Goal: Task Accomplishment & Management: Complete application form

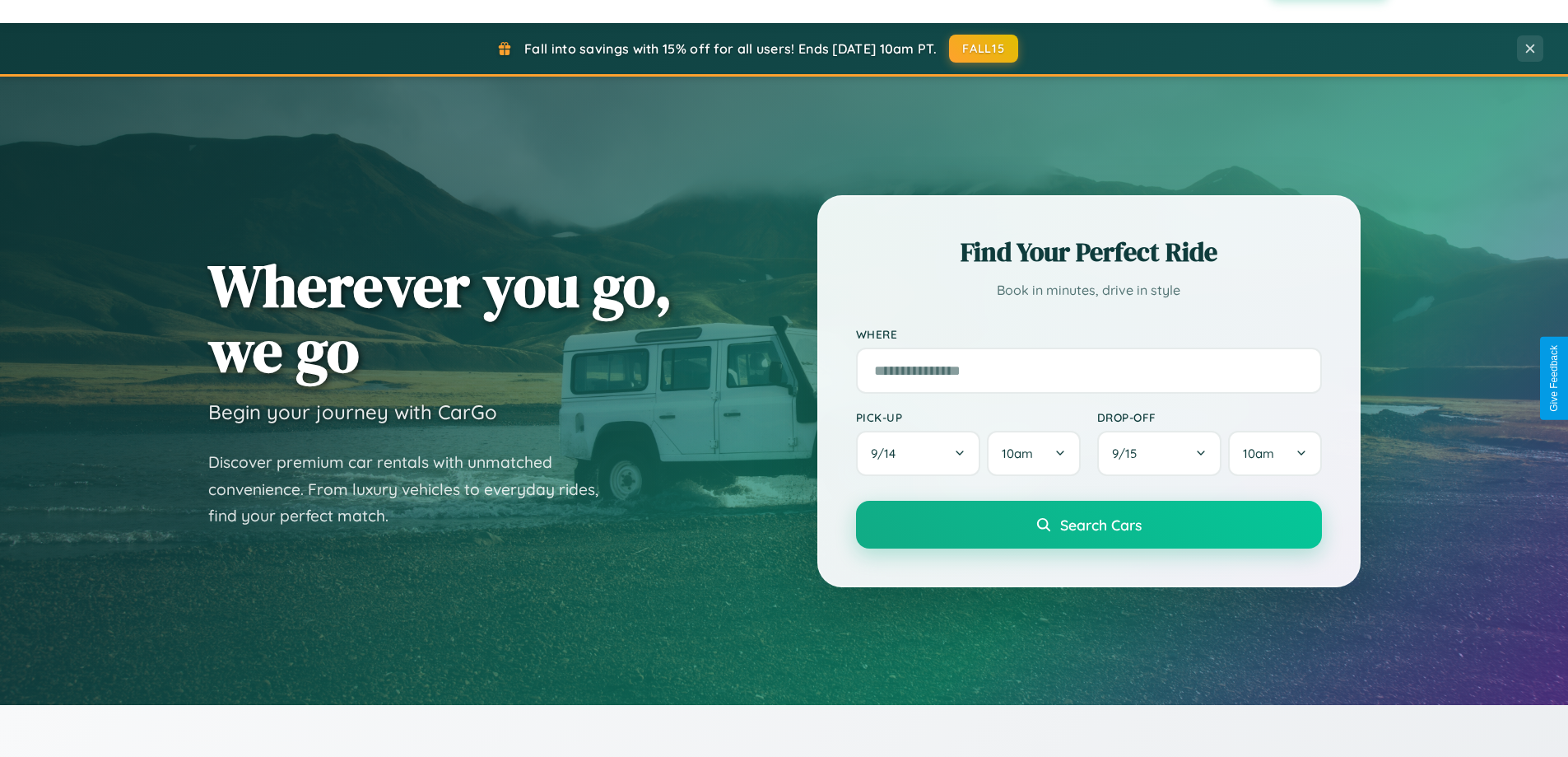
scroll to position [3170, 0]
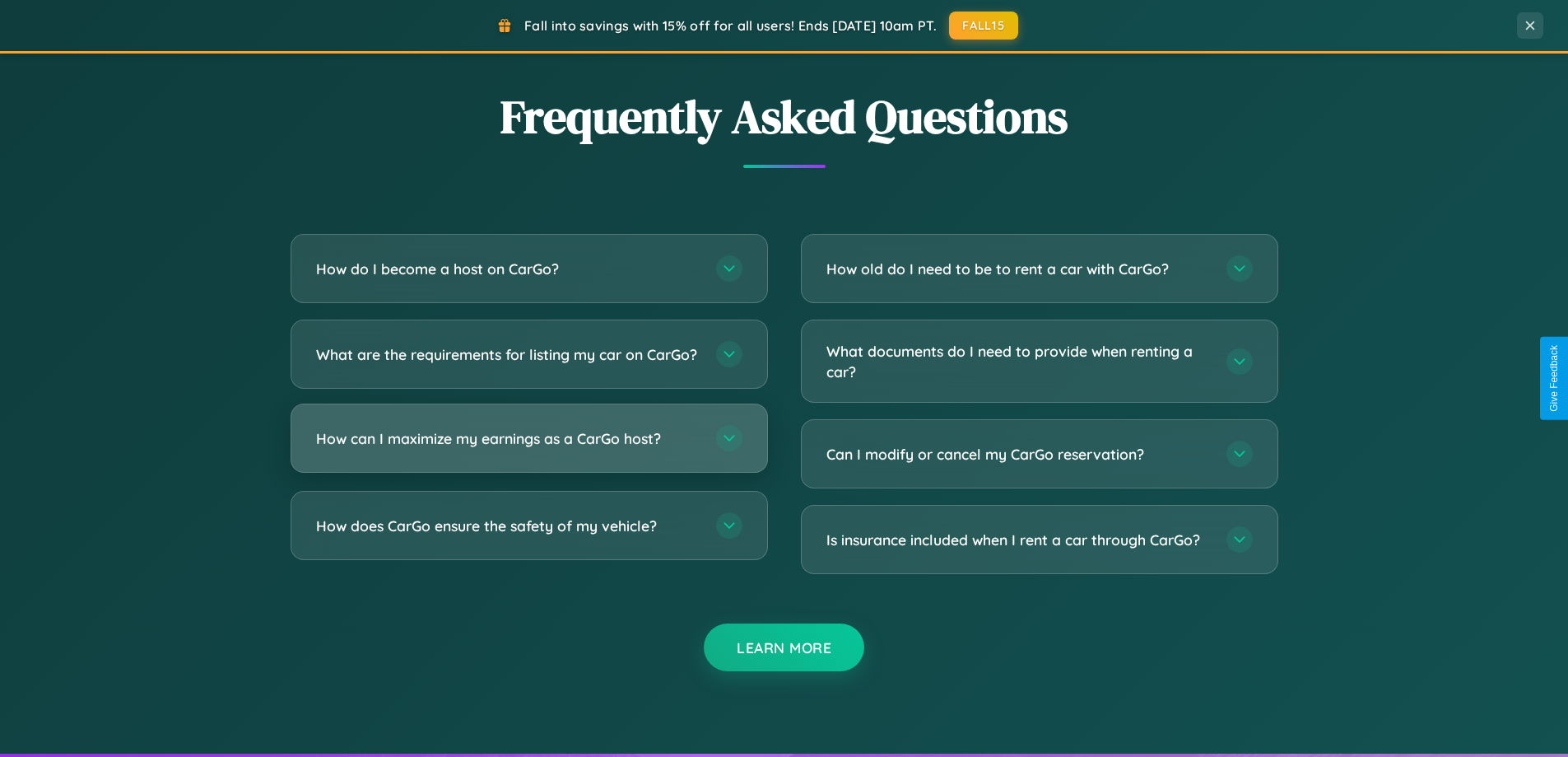
click at [528, 448] on h3 "How can I maximize my earnings as a CarGo host?" at bounding box center [508, 438] width 384 height 21
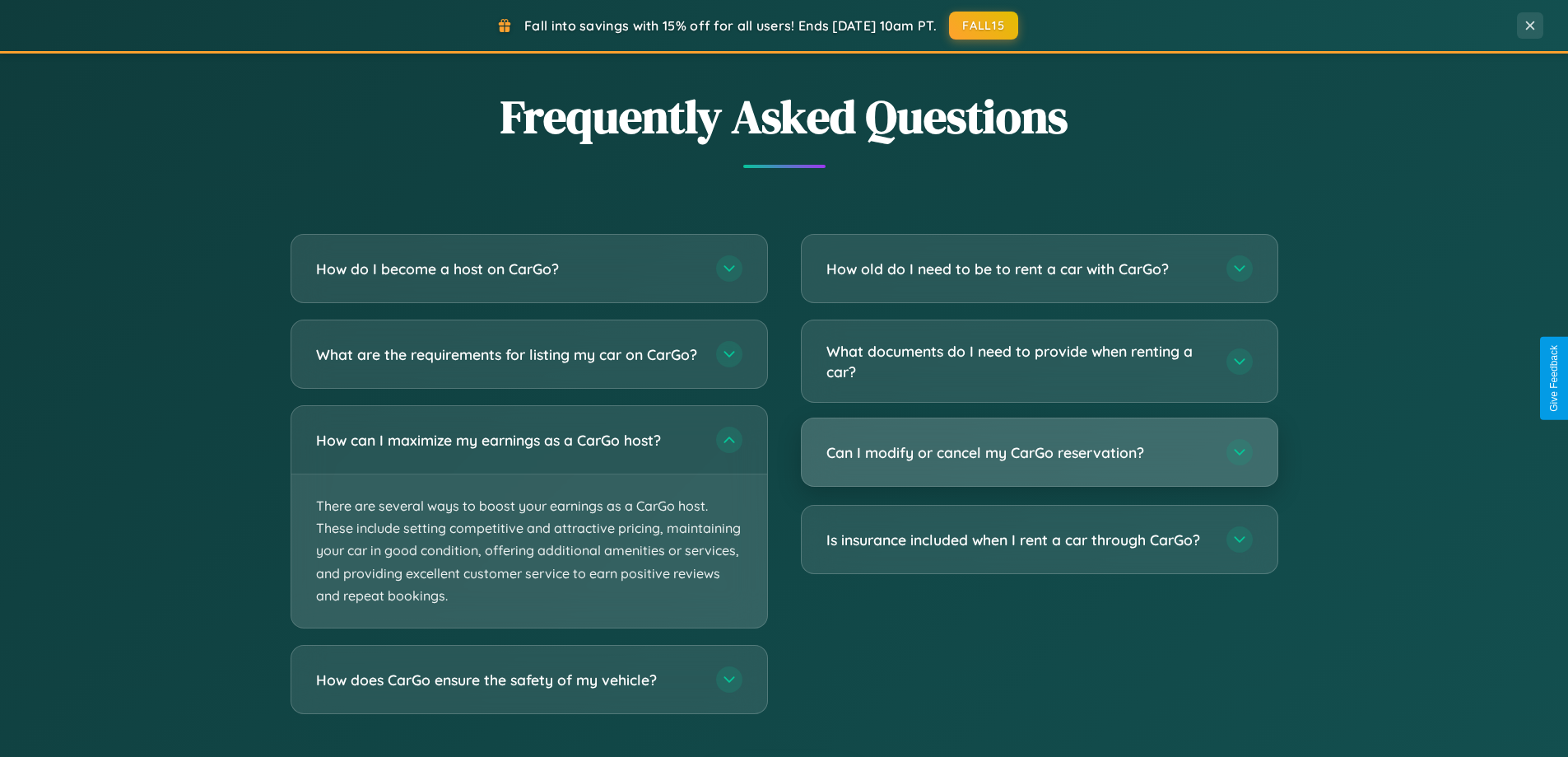
click at [1039, 454] on h3 "Can I modify or cancel my CarGo reservation?" at bounding box center [1018, 452] width 384 height 21
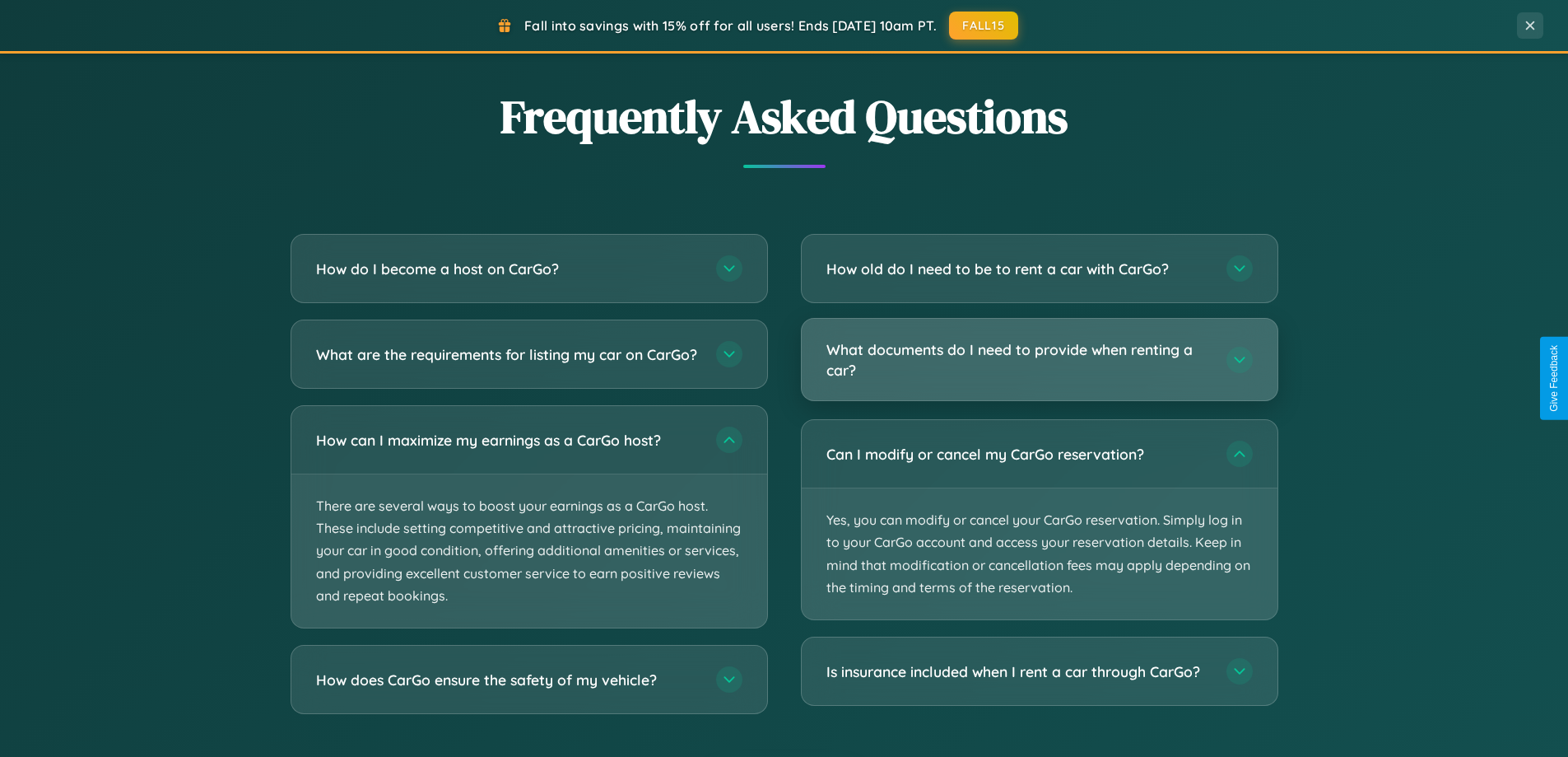
click at [1039, 361] on h3 "What documents do I need to provide when renting a car?" at bounding box center [1018, 359] width 384 height 40
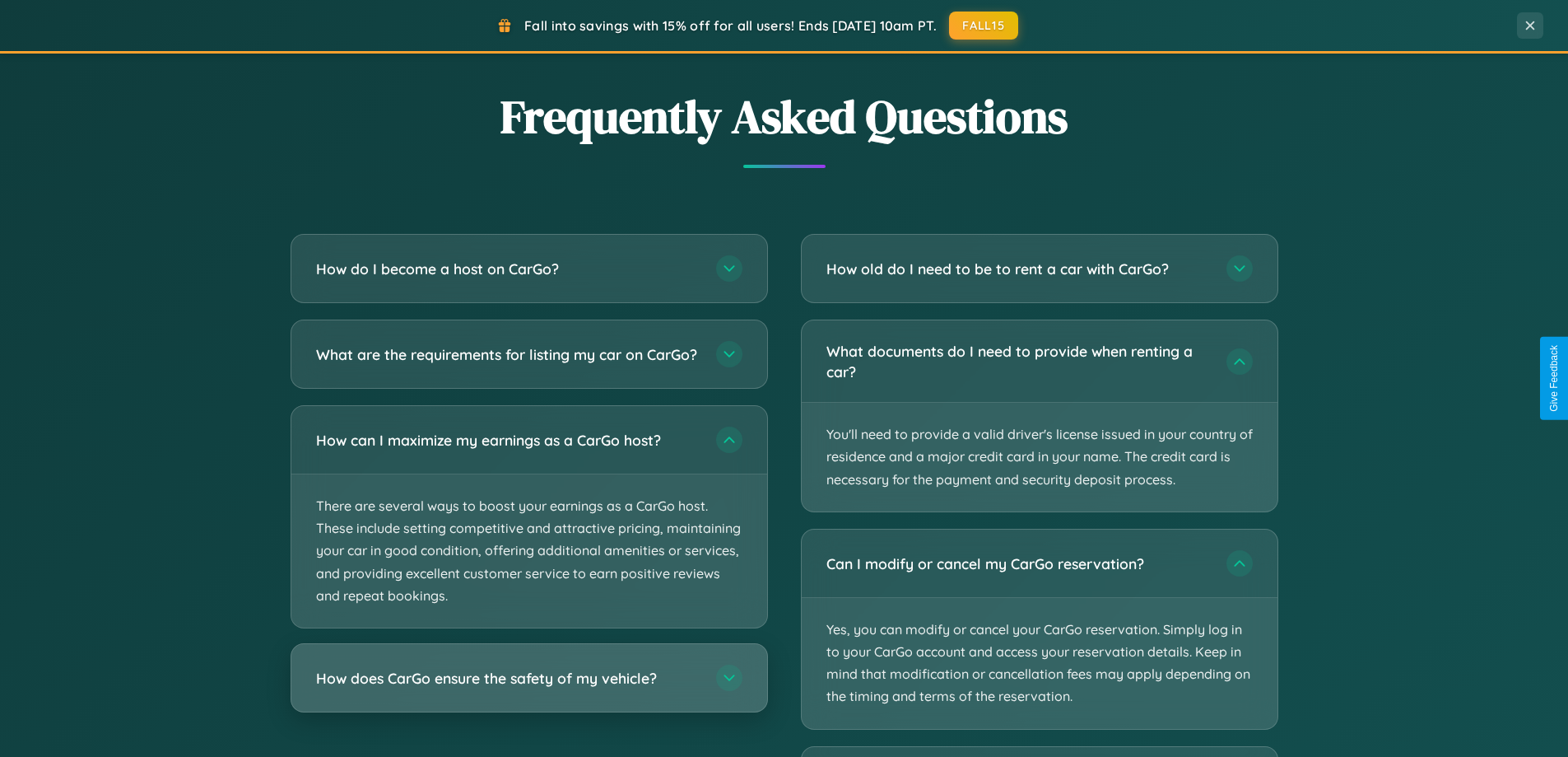
click at [528, 689] on h3 "How does CarGo ensure the safety of my vehicle?" at bounding box center [508, 678] width 384 height 21
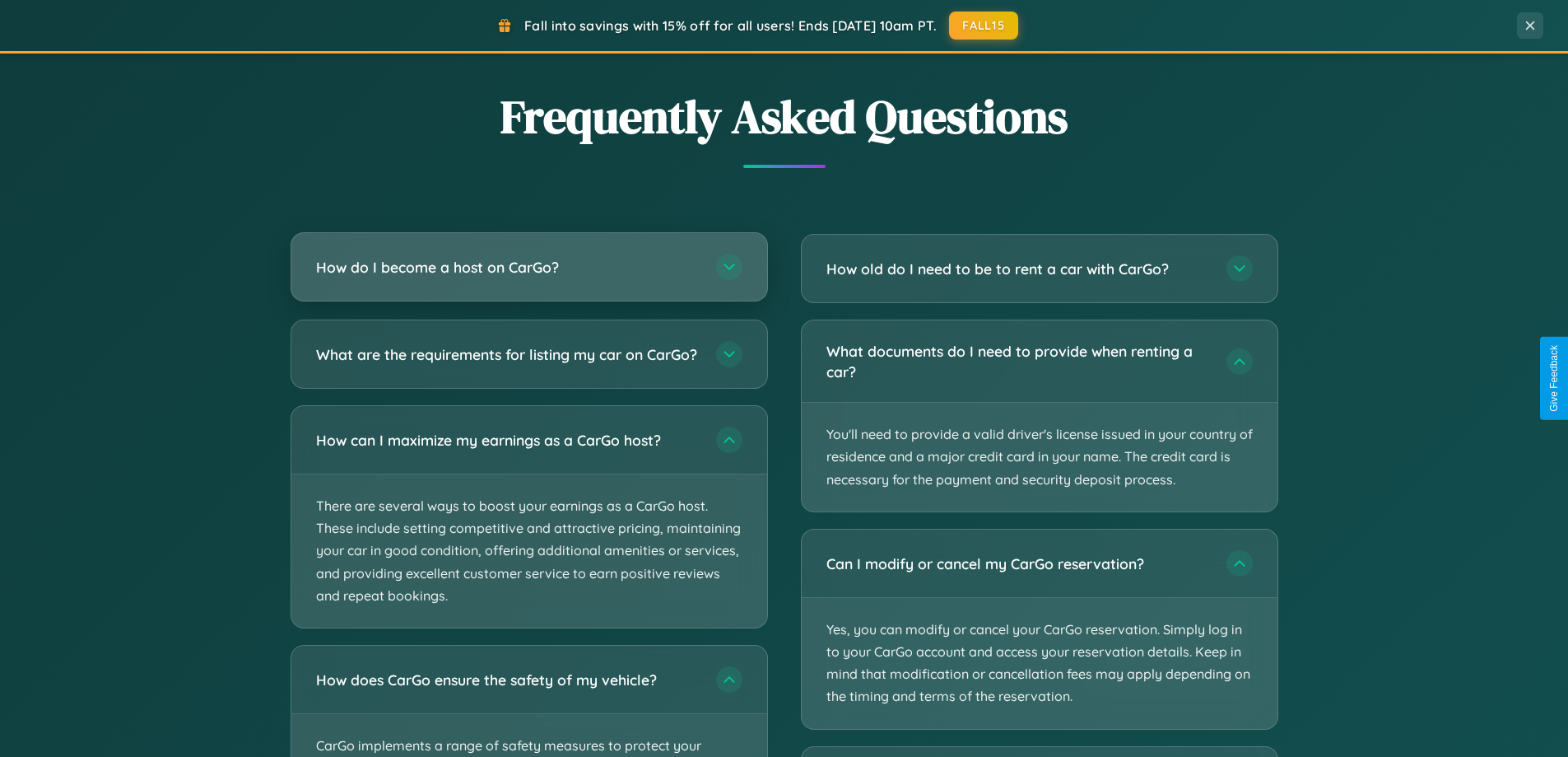
click at [528, 268] on h3 "How do I become a host on CarGo?" at bounding box center [508, 268] width 384 height 21
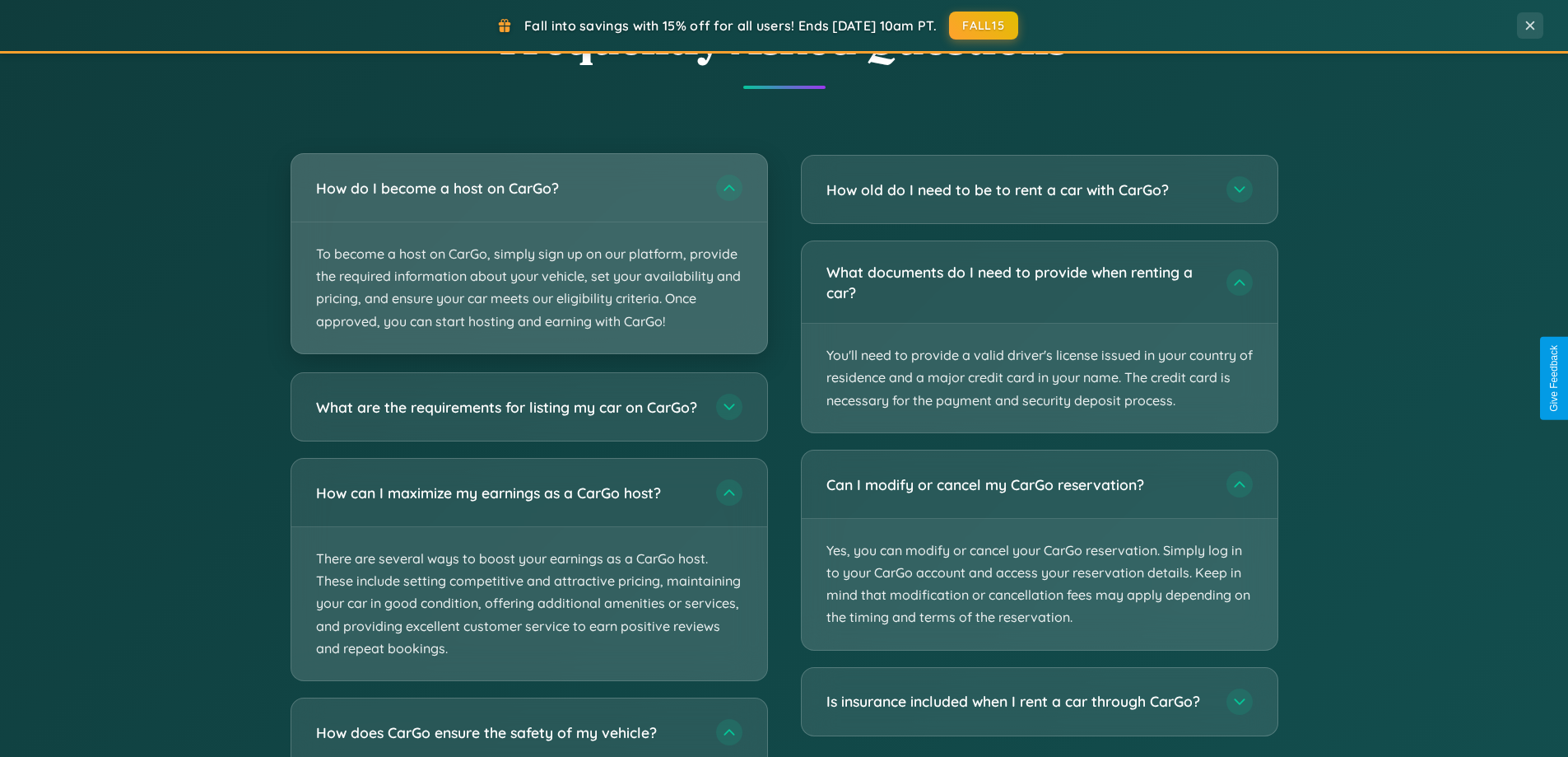
scroll to position [1134, 0]
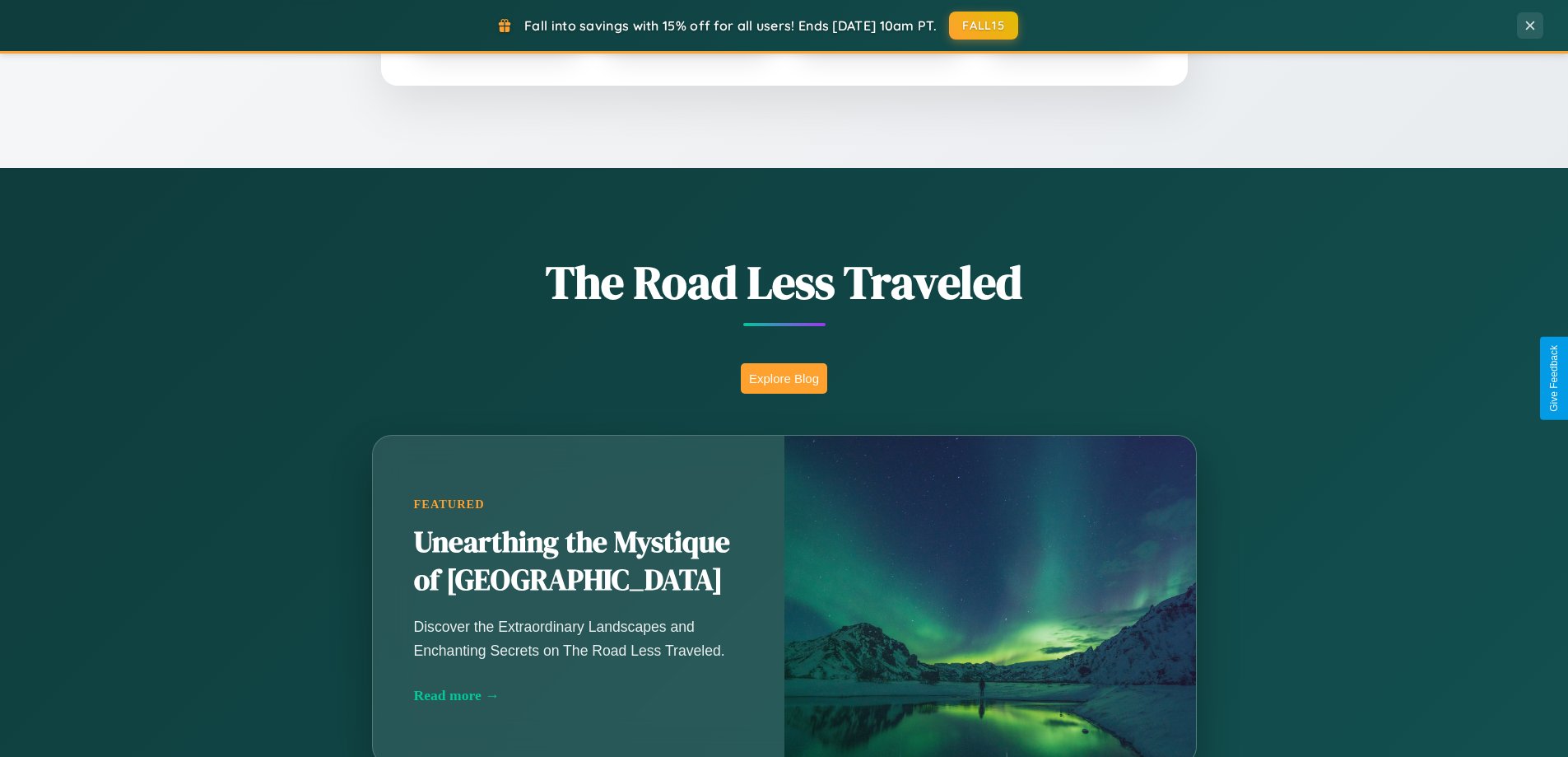
click at [784, 378] on button "Explore Blog" at bounding box center [784, 378] width 87 height 31
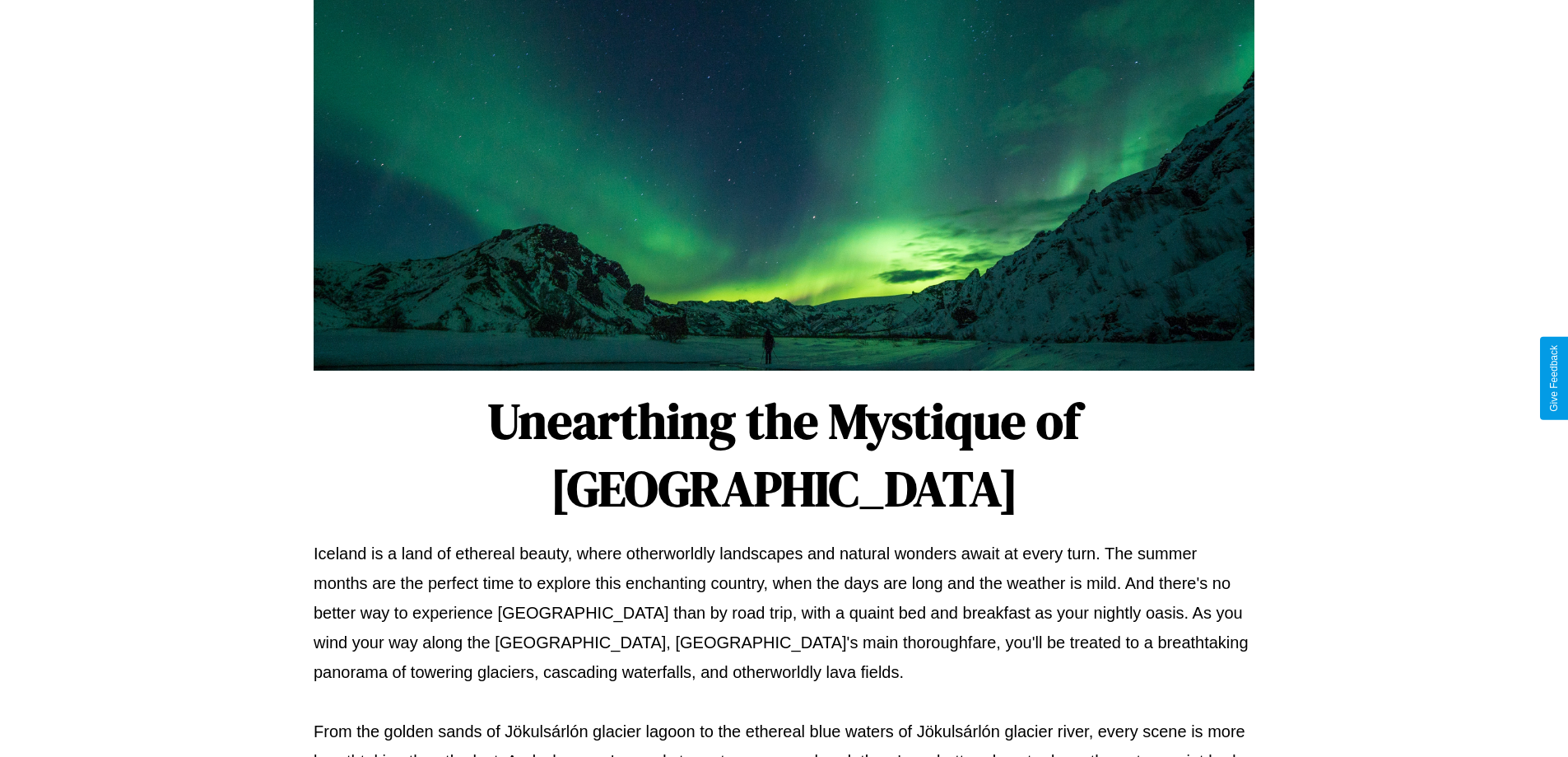
scroll to position [533, 0]
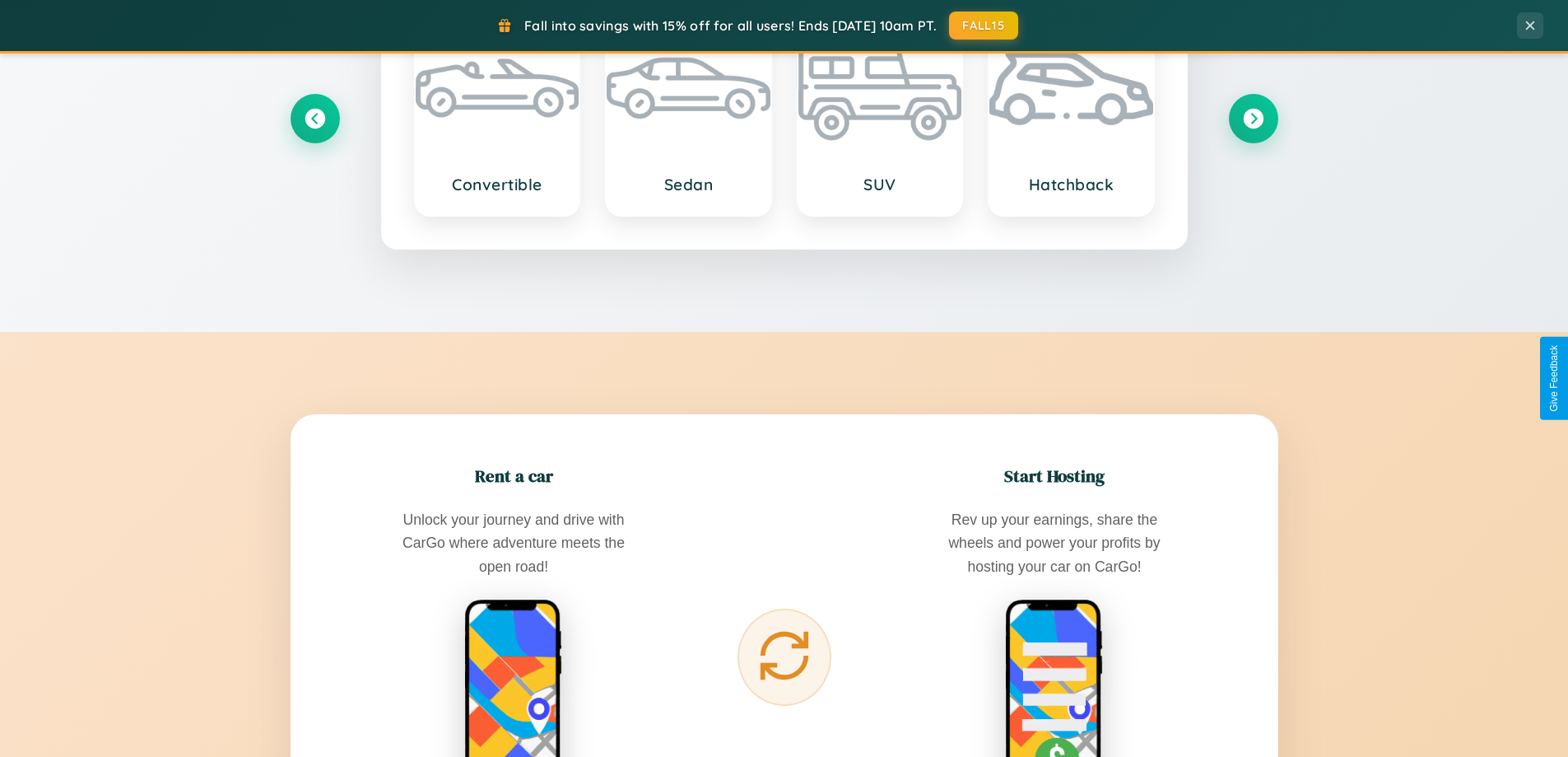
scroll to position [2647, 0]
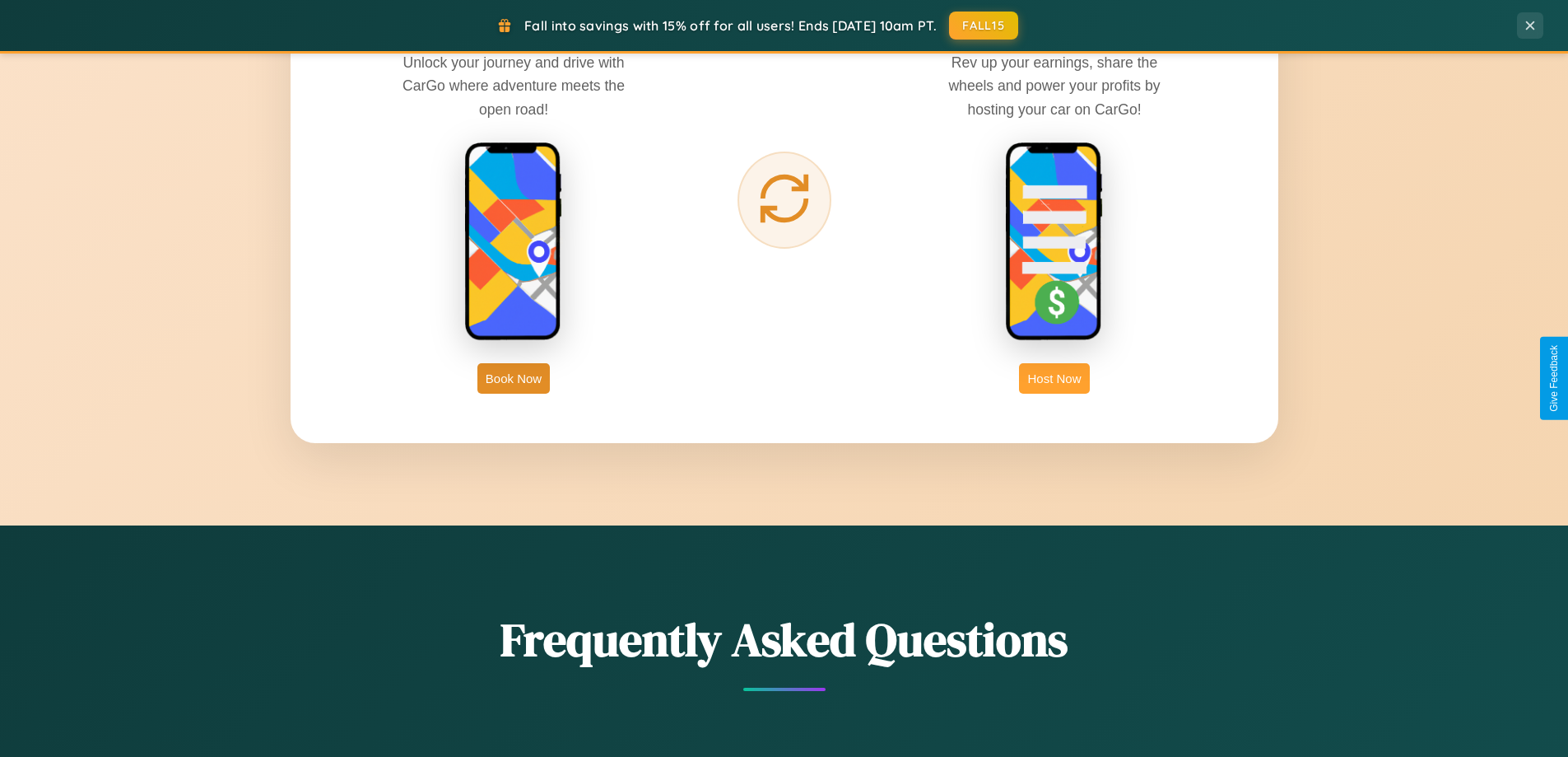
click at [1055, 378] on button "Host Now" at bounding box center [1054, 378] width 70 height 31
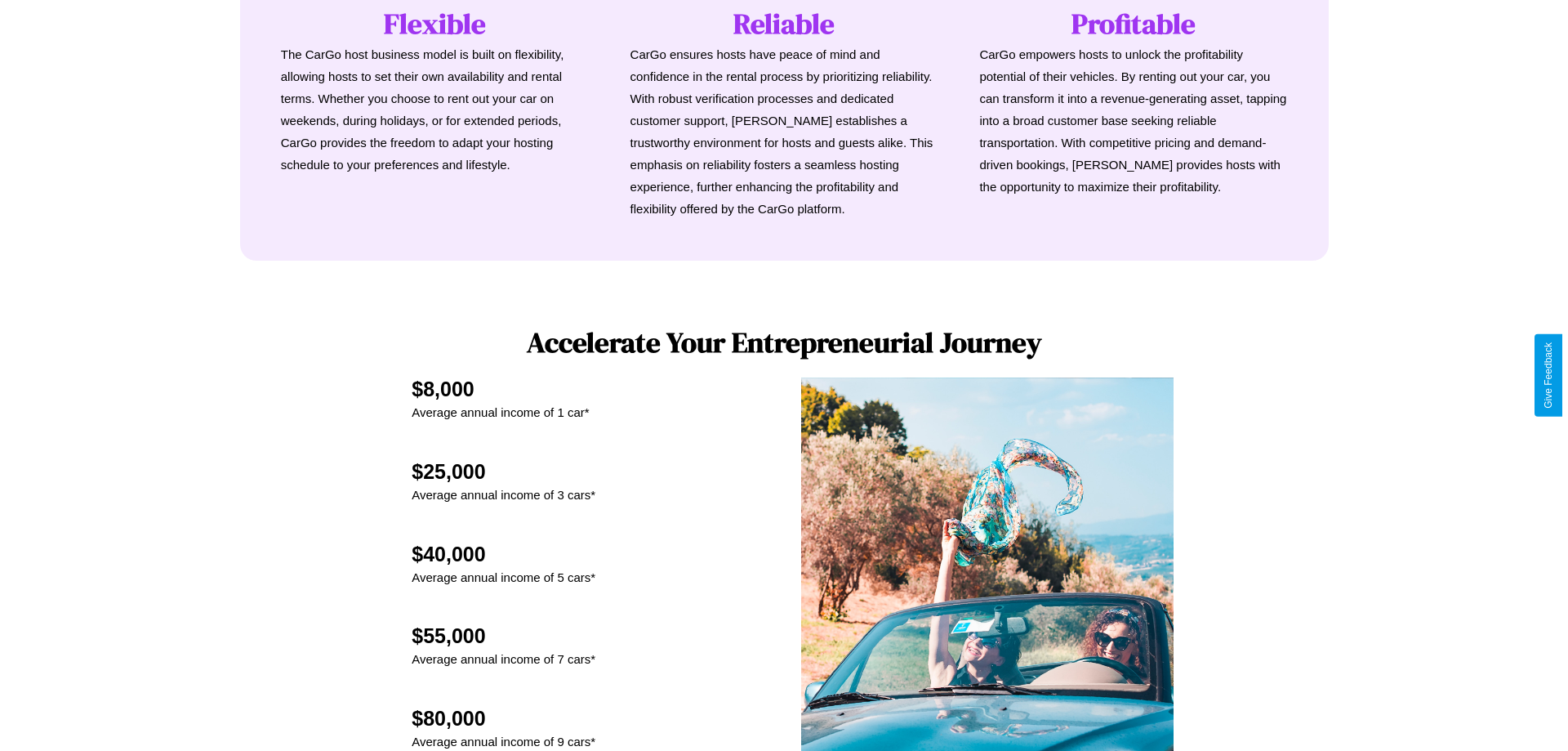
scroll to position [1704, 0]
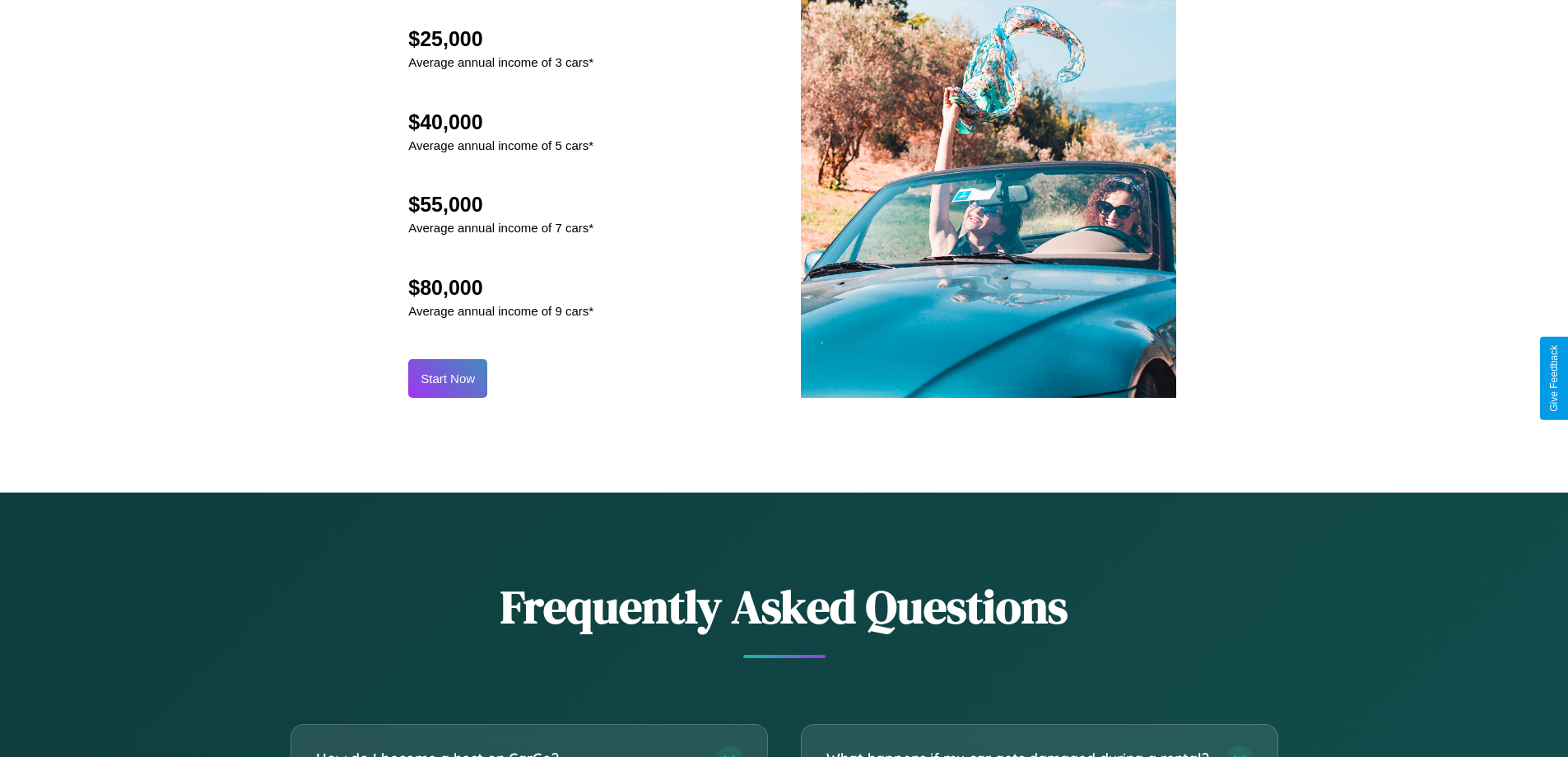
click at [448, 378] on button "Start Now" at bounding box center [447, 378] width 79 height 39
